Goal: Find specific page/section: Find specific page/section

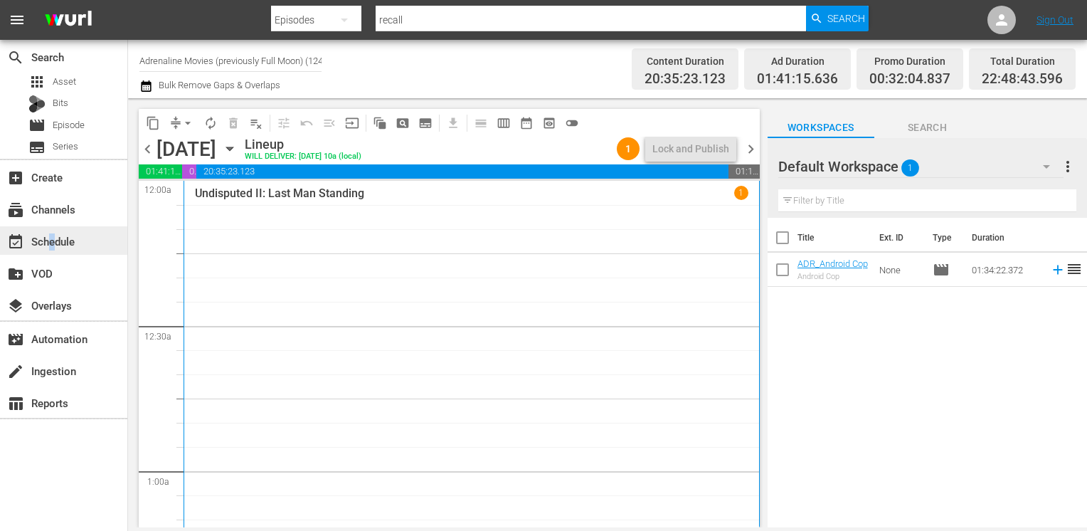
click at [53, 235] on div "event_available Schedule" at bounding box center [40, 239] width 80 height 13
click at [71, 114] on div "apps Asset Bits movie Episode subtitles Series" at bounding box center [63, 114] width 127 height 85
click at [71, 120] on span "Episode" at bounding box center [69, 125] width 32 height 14
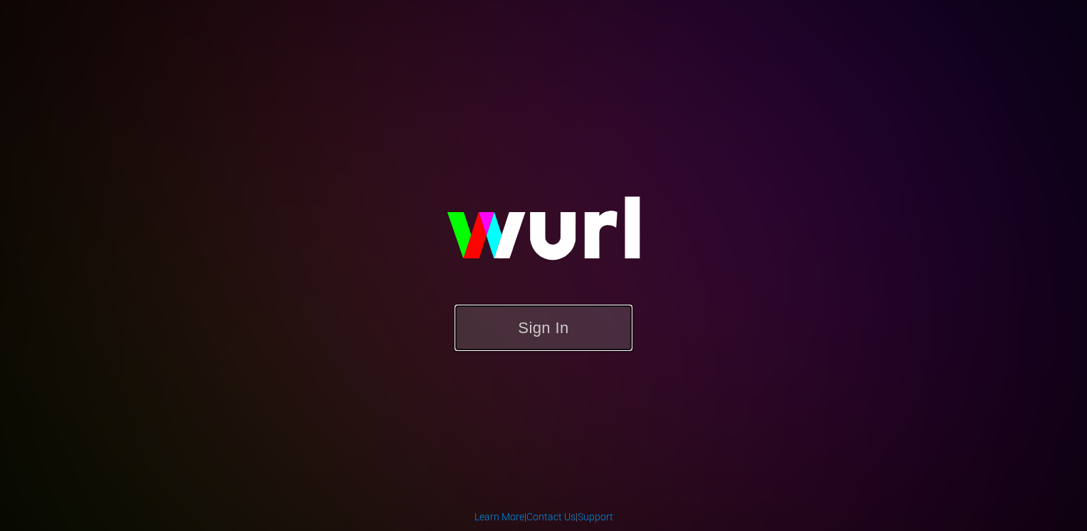
click at [561, 326] on button "Sign In" at bounding box center [544, 327] width 178 height 46
